Goal: Transaction & Acquisition: Purchase product/service

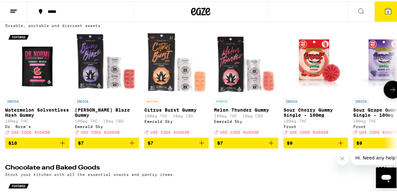
click at [389, 88] on icon at bounding box center [393, 89] width 8 height 8
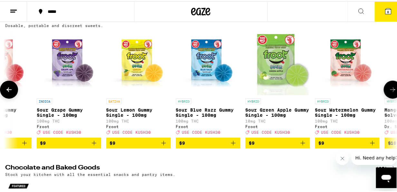
click at [389, 89] on icon at bounding box center [393, 89] width 8 height 8
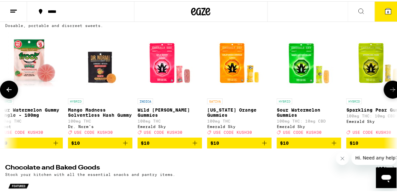
click at [389, 89] on icon at bounding box center [393, 89] width 8 height 8
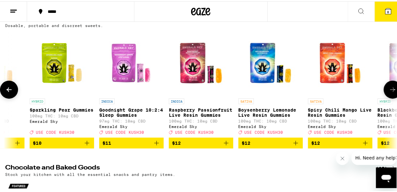
click at [389, 89] on icon at bounding box center [393, 89] width 8 height 8
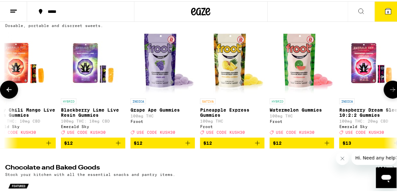
click at [389, 89] on icon at bounding box center [393, 89] width 8 height 8
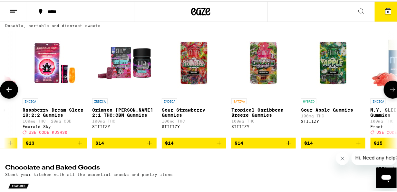
click at [389, 89] on icon at bounding box center [393, 89] width 8 height 8
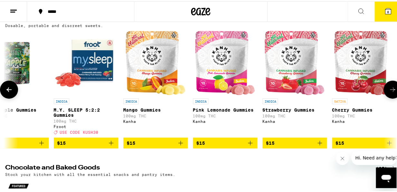
click at [389, 89] on icon at bounding box center [393, 89] width 8 height 8
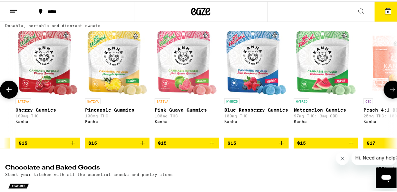
click at [389, 89] on icon at bounding box center [393, 89] width 8 height 8
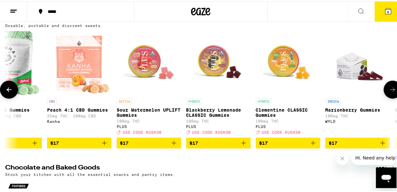
click at [389, 89] on icon at bounding box center [393, 89] width 8 height 8
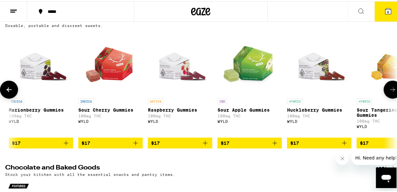
click at [389, 89] on icon at bounding box center [393, 89] width 8 height 8
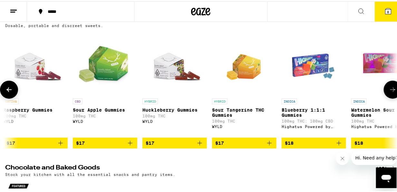
drag, startPoint x: 386, startPoint y: 89, endPoint x: 361, endPoint y: 96, distance: 26.2
click at [389, 89] on icon at bounding box center [393, 89] width 8 height 8
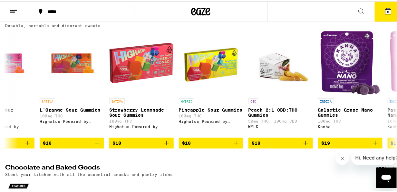
scroll to position [0, 3378]
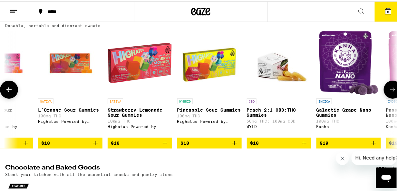
click at [10, 92] on icon at bounding box center [9, 89] width 8 height 8
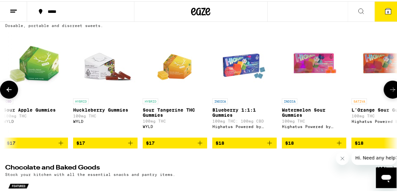
scroll to position [0, 3061]
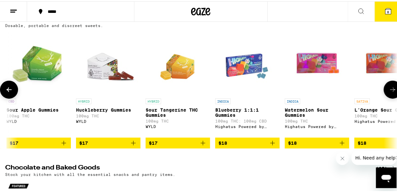
click at [10, 92] on icon at bounding box center [9, 89] width 8 height 8
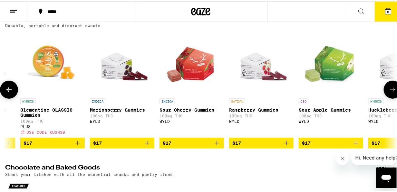
scroll to position [0, 2744]
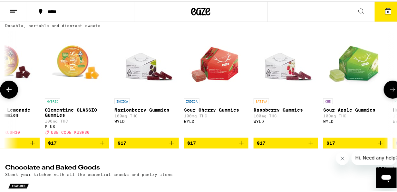
click at [136, 77] on img "Open page for Marionberry Gummies from WYLD" at bounding box center [146, 62] width 64 height 64
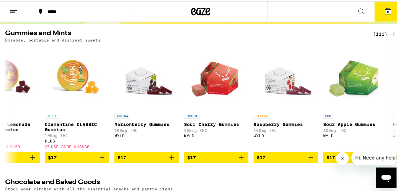
scroll to position [75, 0]
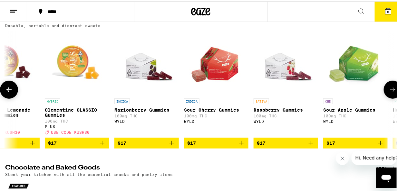
click at [389, 91] on icon at bounding box center [393, 89] width 8 height 8
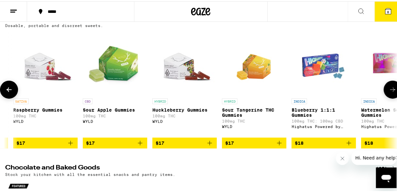
scroll to position [0, 3061]
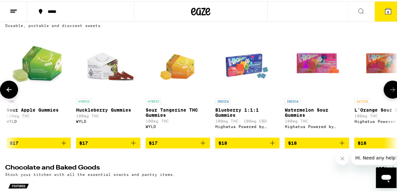
click at [389, 91] on icon at bounding box center [393, 89] width 8 height 8
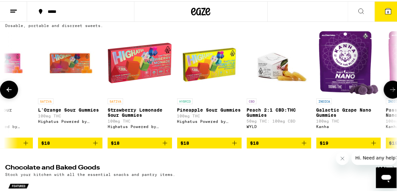
click at [389, 91] on icon at bounding box center [393, 89] width 8 height 8
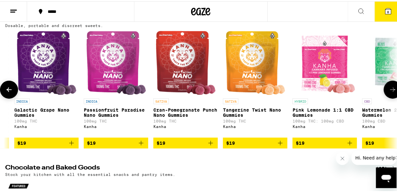
click at [389, 91] on icon at bounding box center [393, 89] width 8 height 8
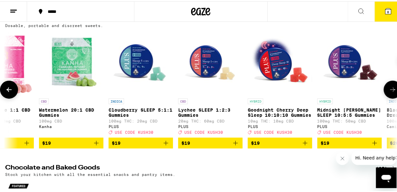
click at [8, 90] on icon at bounding box center [9, 89] width 8 height 8
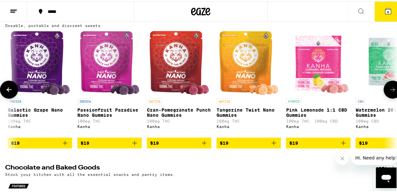
click at [8, 90] on icon at bounding box center [9, 89] width 8 height 8
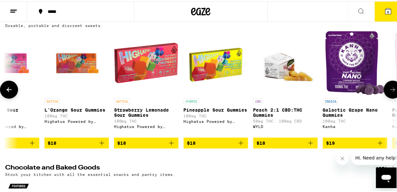
scroll to position [0, 3370]
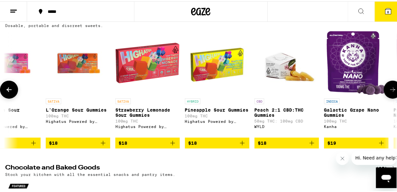
click at [389, 92] on icon at bounding box center [393, 89] width 8 height 8
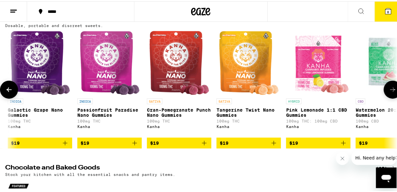
click at [389, 92] on icon at bounding box center [393, 89] width 8 height 8
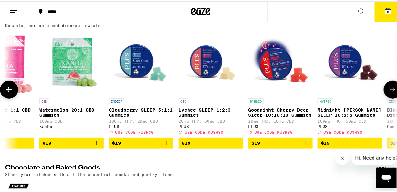
scroll to position [0, 4003]
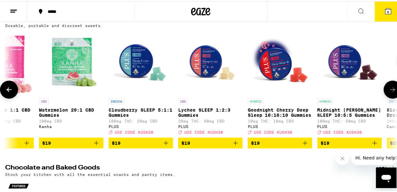
click at [389, 92] on icon at bounding box center [393, 89] width 8 height 8
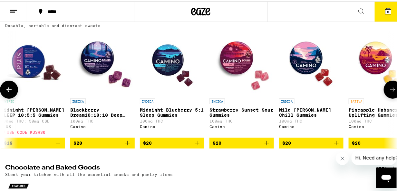
click at [389, 92] on icon at bounding box center [393, 89] width 8 height 8
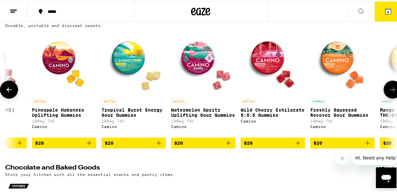
click at [389, 92] on icon at bounding box center [393, 89] width 8 height 8
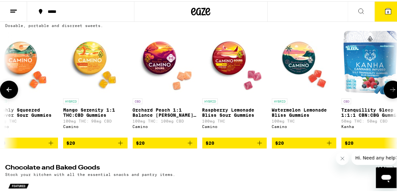
click at [389, 92] on icon at bounding box center [393, 89] width 8 height 8
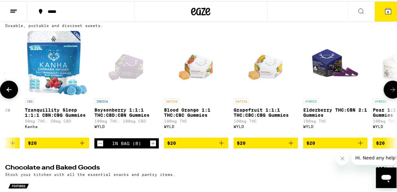
click at [389, 92] on icon at bounding box center [393, 89] width 8 height 8
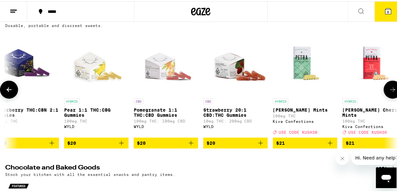
scroll to position [0, 5587]
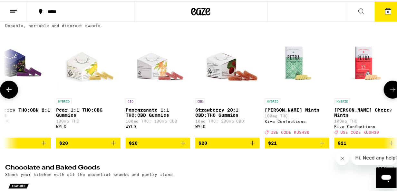
click at [10, 92] on icon at bounding box center [9, 89] width 8 height 8
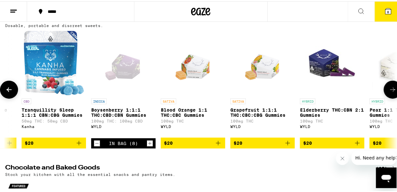
scroll to position [0, 5270]
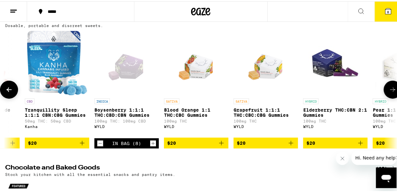
click at [389, 90] on icon at bounding box center [393, 89] width 8 height 8
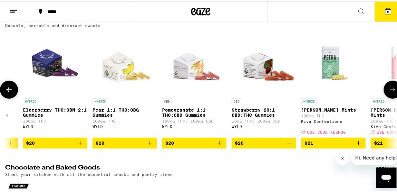
scroll to position [0, 5587]
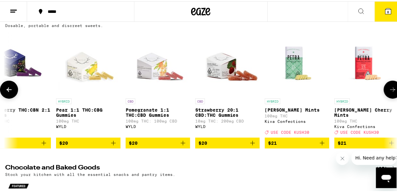
click at [389, 91] on icon at bounding box center [393, 89] width 8 height 8
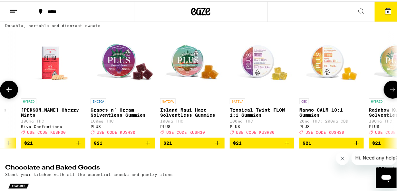
scroll to position [0, 5903]
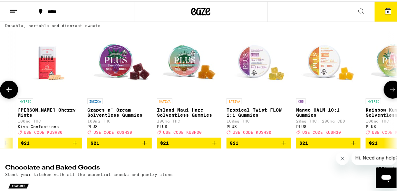
click at [390, 91] on icon at bounding box center [392, 88] width 5 height 5
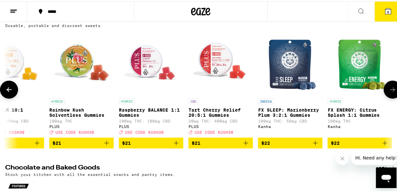
click at [390, 91] on icon at bounding box center [392, 88] width 5 height 5
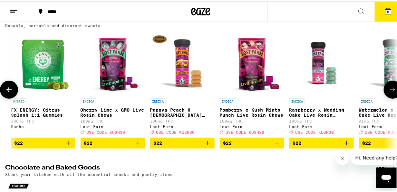
click at [390, 91] on icon at bounding box center [392, 88] width 5 height 5
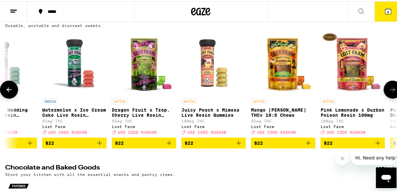
click at [390, 91] on icon at bounding box center [392, 88] width 5 height 5
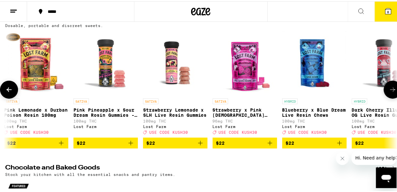
click at [390, 91] on icon at bounding box center [392, 88] width 5 height 5
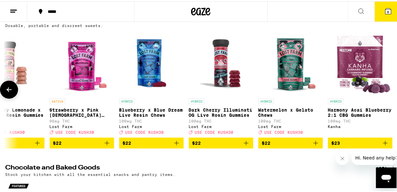
scroll to position [0, 7338]
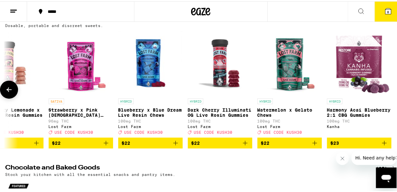
click at [389, 91] on div at bounding box center [393, 89] width 18 height 18
